Goal: Register for event/course

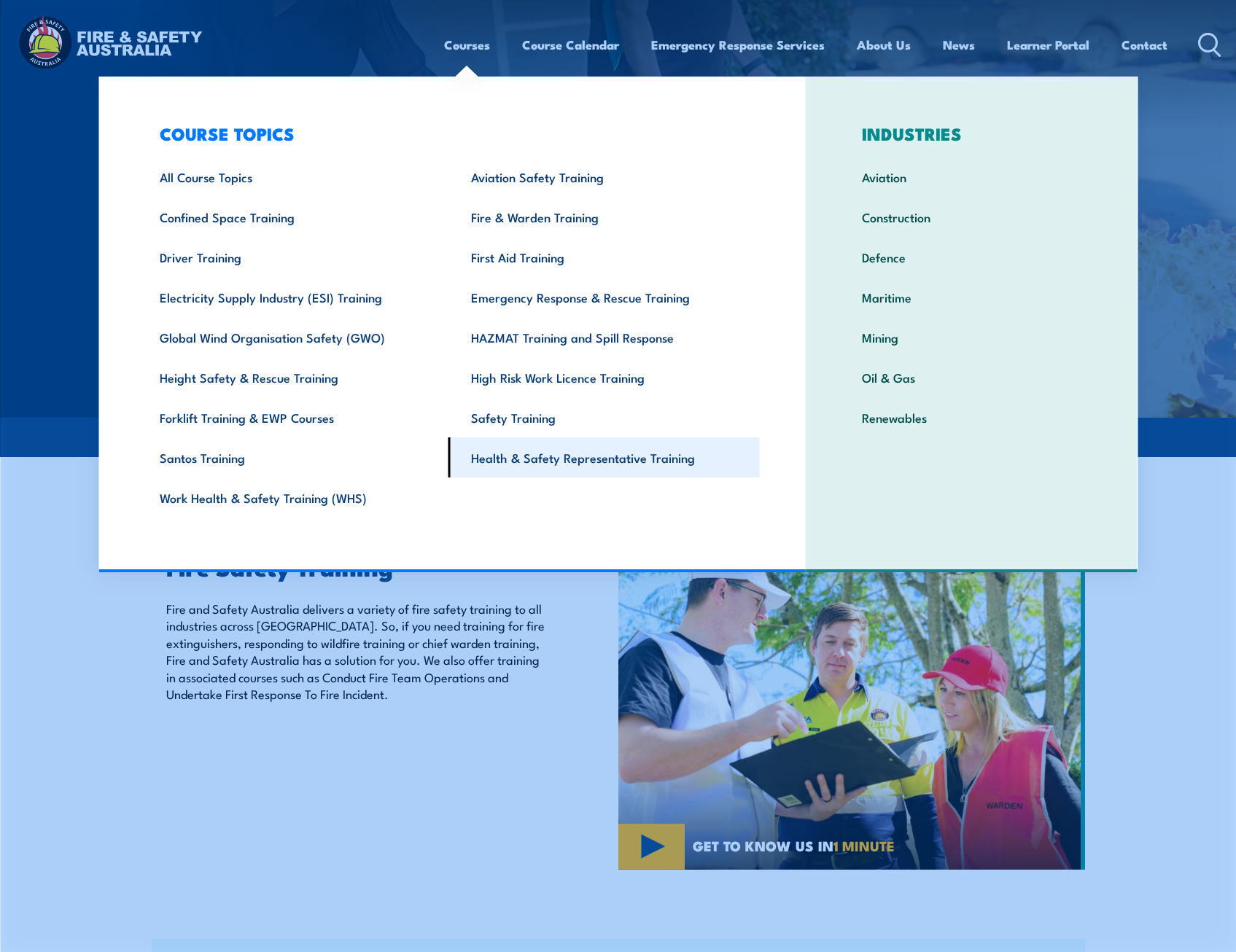
click at [581, 462] on link "Health & Safety Representative Training" at bounding box center [604, 457] width 311 height 40
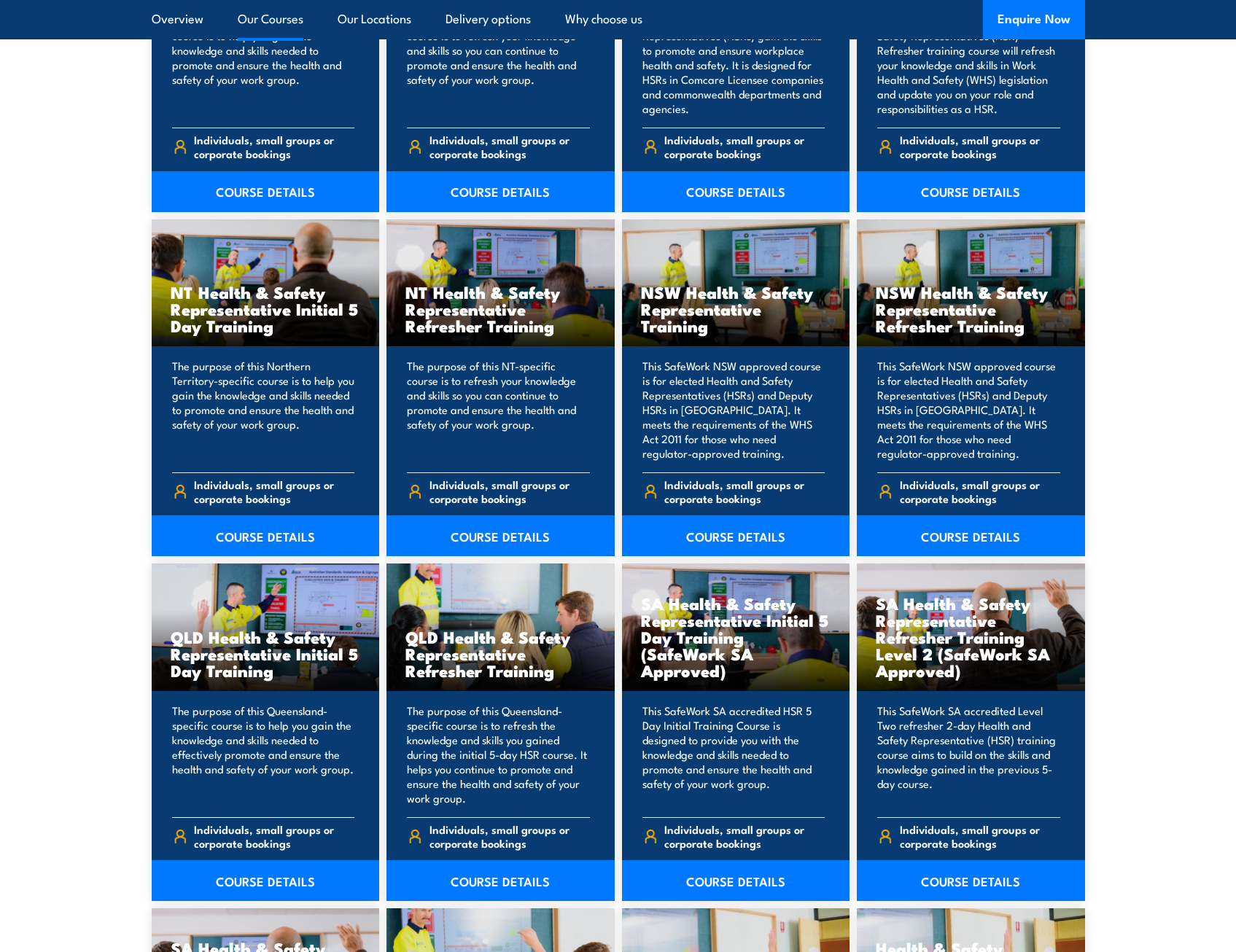
scroll to position [1385, 0]
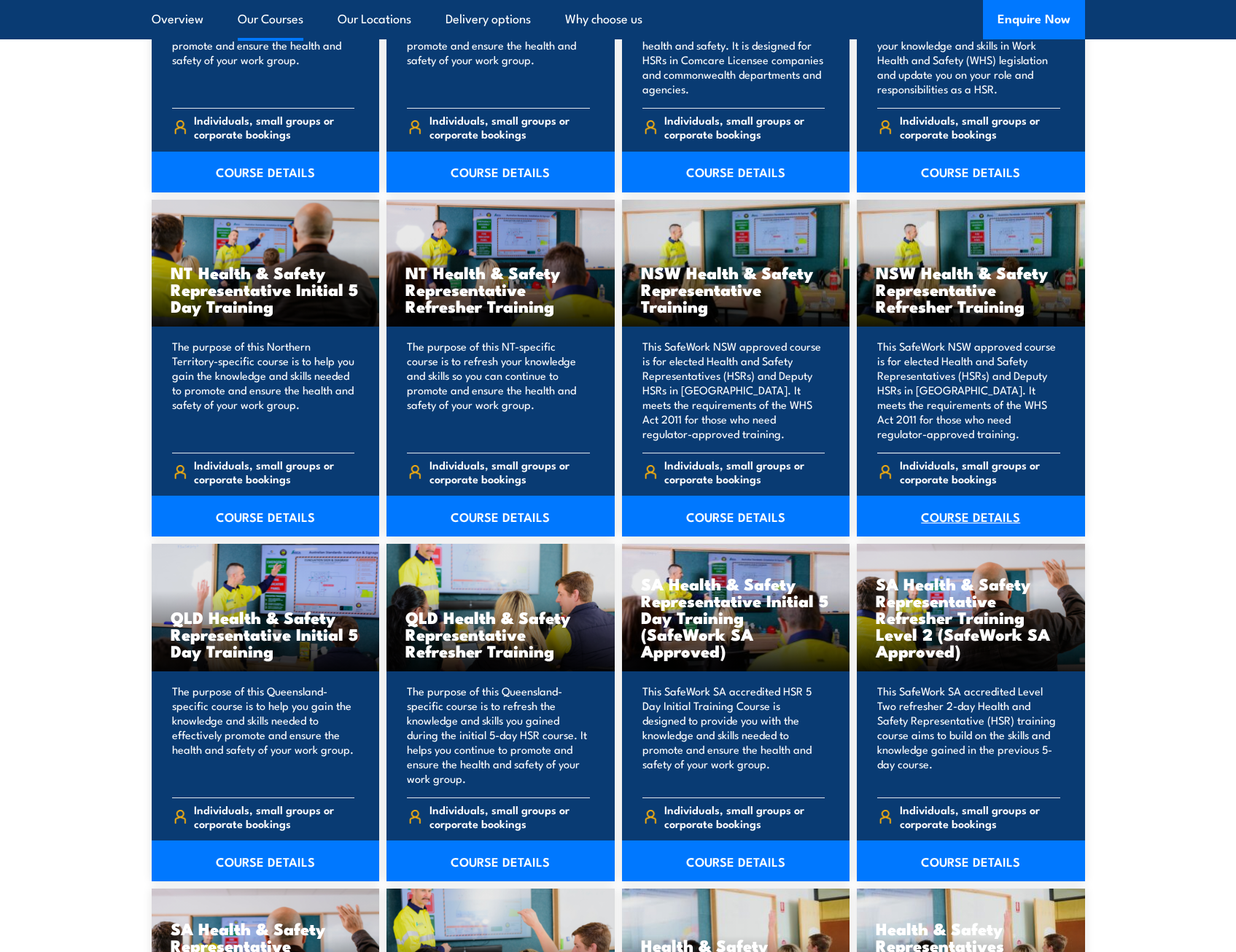
click at [945, 513] on link "COURSE DETAILS" at bounding box center [970, 515] width 228 height 40
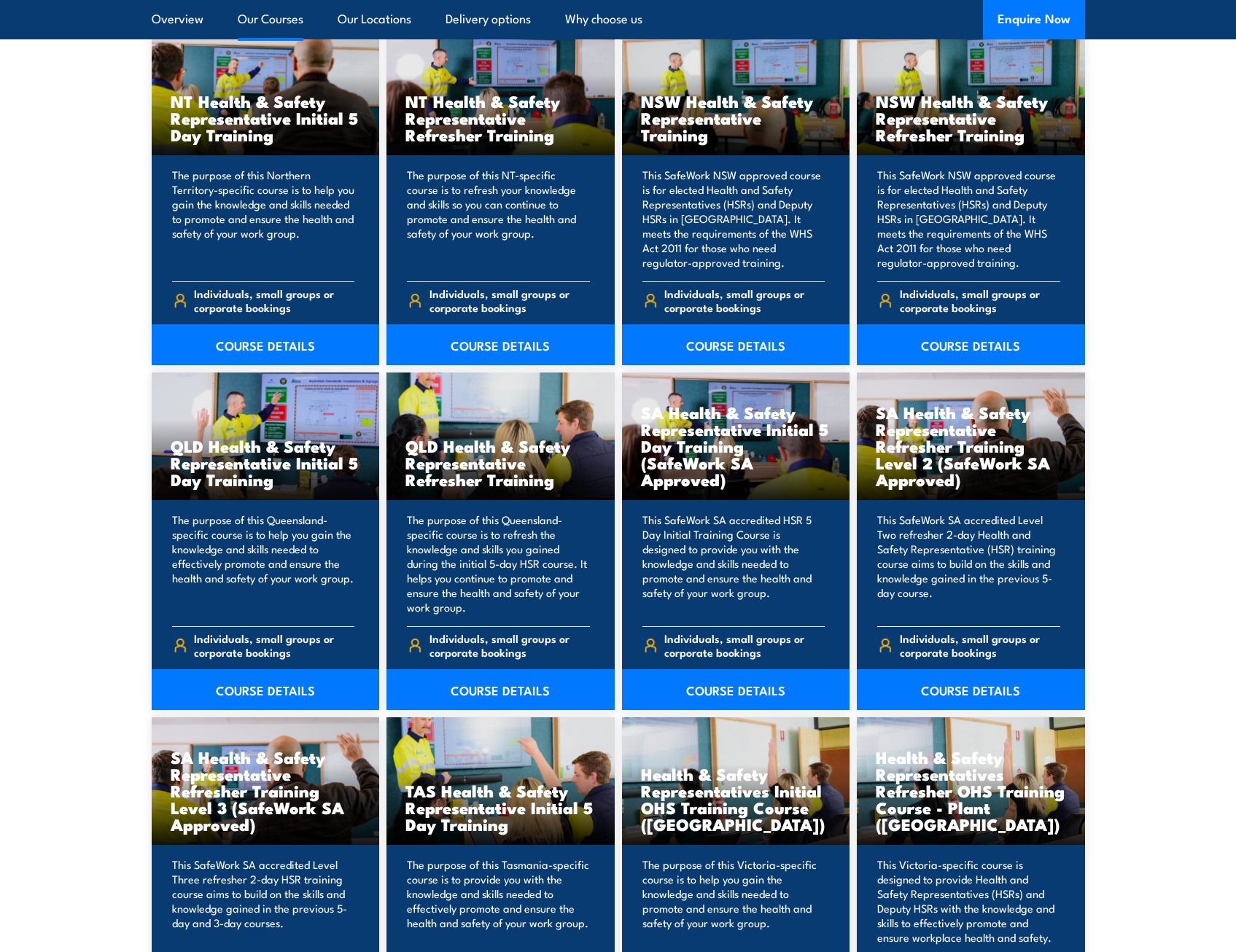
scroll to position [1530, 0]
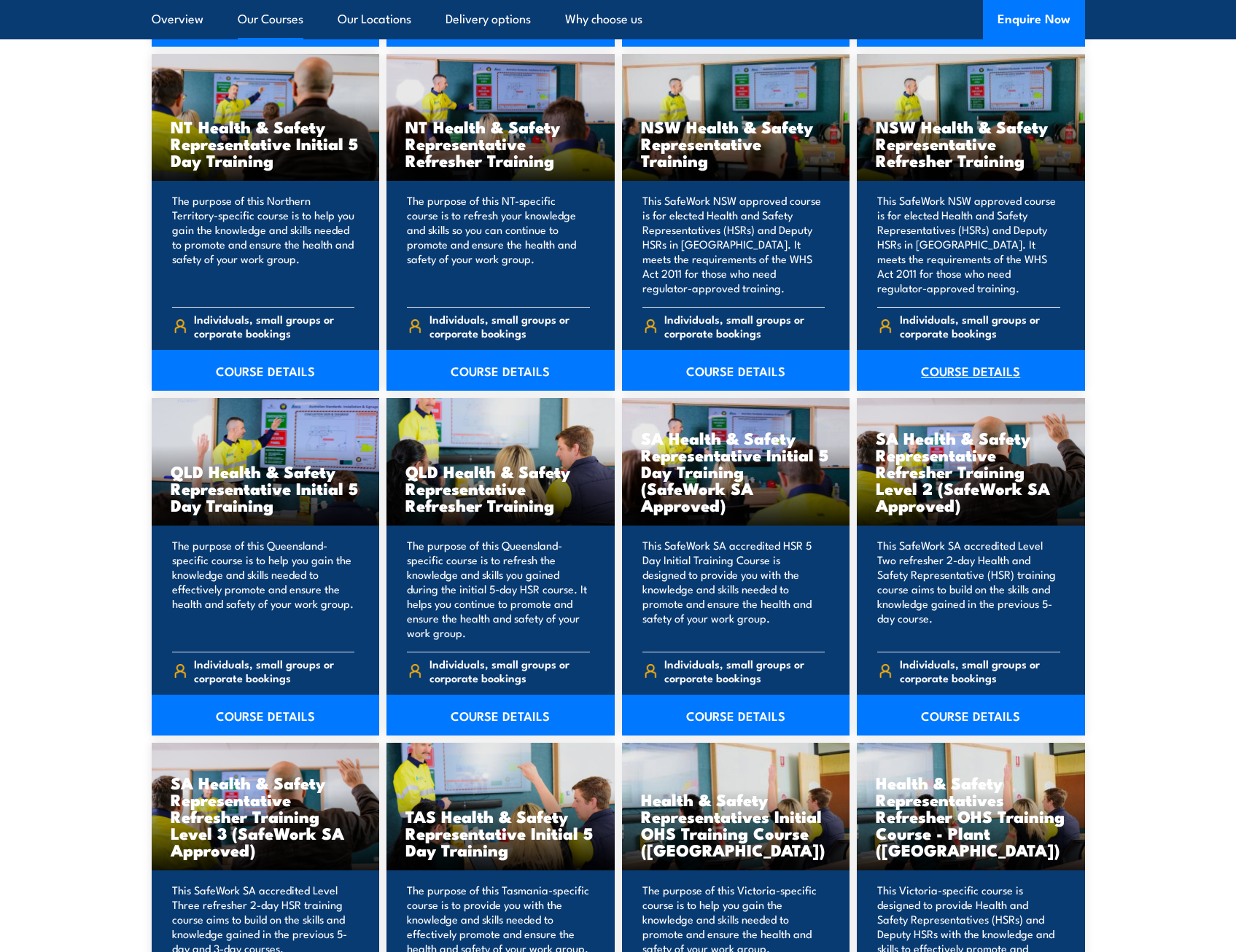
click at [973, 368] on link "COURSE DETAILS" at bounding box center [970, 370] width 228 height 40
